Goal: Information Seeking & Learning: Find specific fact

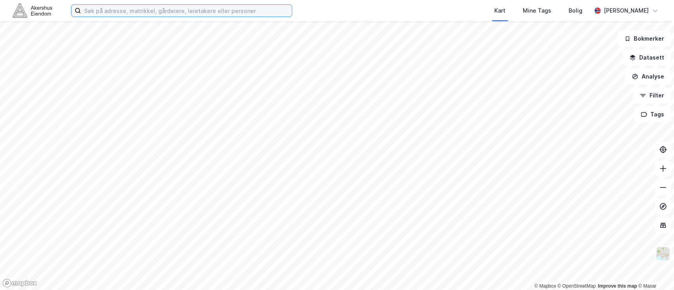
click at [148, 9] on input at bounding box center [186, 11] width 211 height 12
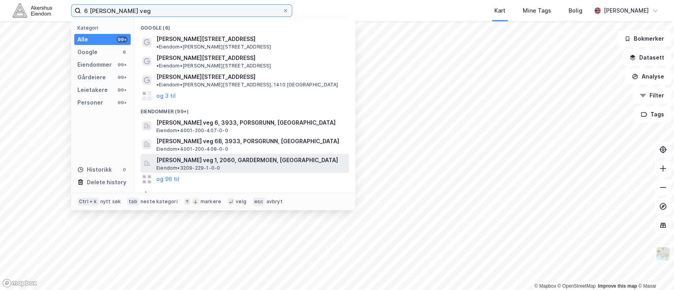
type input "6 [PERSON_NAME] veg"
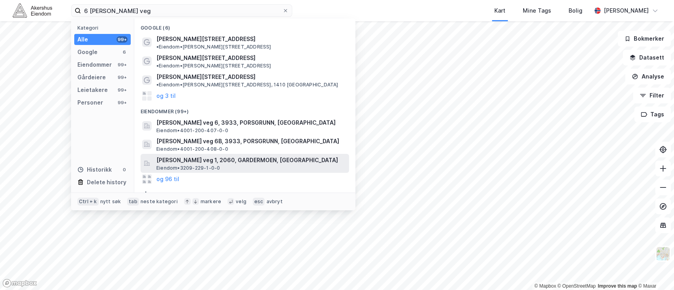
click at [186, 165] on span "Eiendom • 3209-229-1-0-0" at bounding box center [188, 168] width 64 height 6
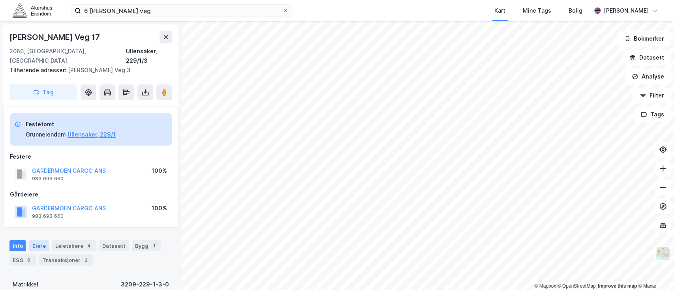
click at [30, 241] on div "Eiere" at bounding box center [39, 246] width 20 height 11
click at [32, 241] on div "Eiere" at bounding box center [39, 246] width 20 height 11
click at [0, 0] on button "GARDERMOEN CARGO ANS" at bounding box center [0, 0] width 0 height 0
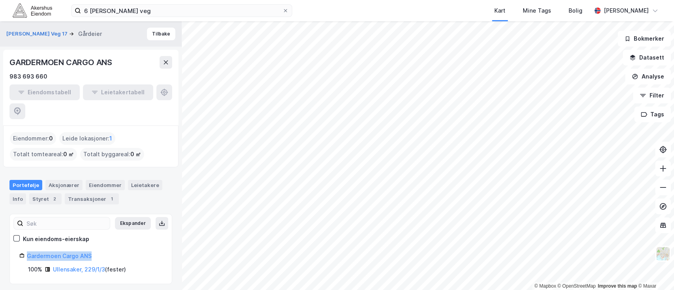
drag, startPoint x: 91, startPoint y: 239, endPoint x: 24, endPoint y: 233, distance: 67.0
click at [24, 252] on div "Gardermoen Cargo ANS" at bounding box center [90, 256] width 143 height 9
click at [41, 252] on div "Gardermoen Cargo ANS 100% Ullensaker, 229/1/3 ( fester )" at bounding box center [90, 263] width 143 height 23
click at [41, 253] on link "Gardermoen Cargo ANS" at bounding box center [59, 256] width 65 height 7
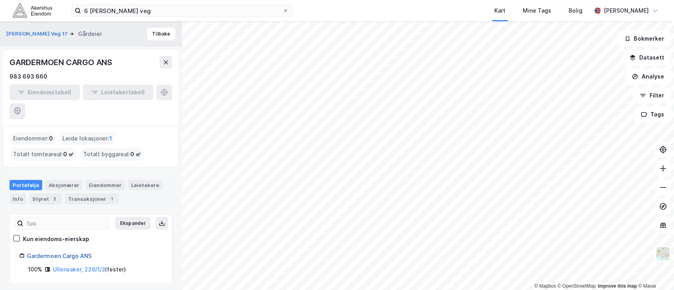
click at [41, 253] on link "Gardermoen Cargo ANS" at bounding box center [59, 256] width 65 height 7
drag, startPoint x: 98, startPoint y: 231, endPoint x: 66, endPoint y: 231, distance: 32.0
click at [66, 231] on div "Ekspander Kun eiendoms-eierskap Gardermoen Cargo ANS 100% Ullensaker, 229/1/3 (…" at bounding box center [90, 249] width 143 height 51
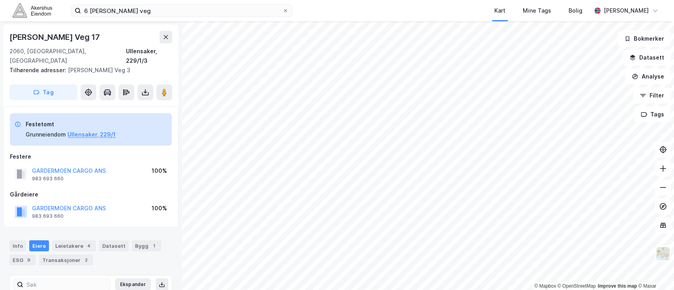
click at [77, 204] on div "GARDERMOEN CARGO ANS" at bounding box center [69, 208] width 74 height 9
click at [0, 0] on button "GARDERMOEN CARGO ANS" at bounding box center [0, 0] width 0 height 0
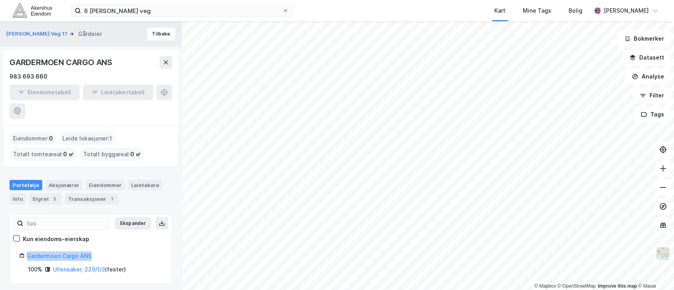
drag, startPoint x: 94, startPoint y: 236, endPoint x: 32, endPoint y: 231, distance: 61.5
click at [32, 231] on div "Ekspander Kun eiendoms-eierskap Gardermoen Cargo ANS 100% Ullensaker, 229/1/3 (…" at bounding box center [90, 249] width 143 height 51
copy link "Gardermoen Cargo ANS"
